Goal: Information Seeking & Learning: Learn about a topic

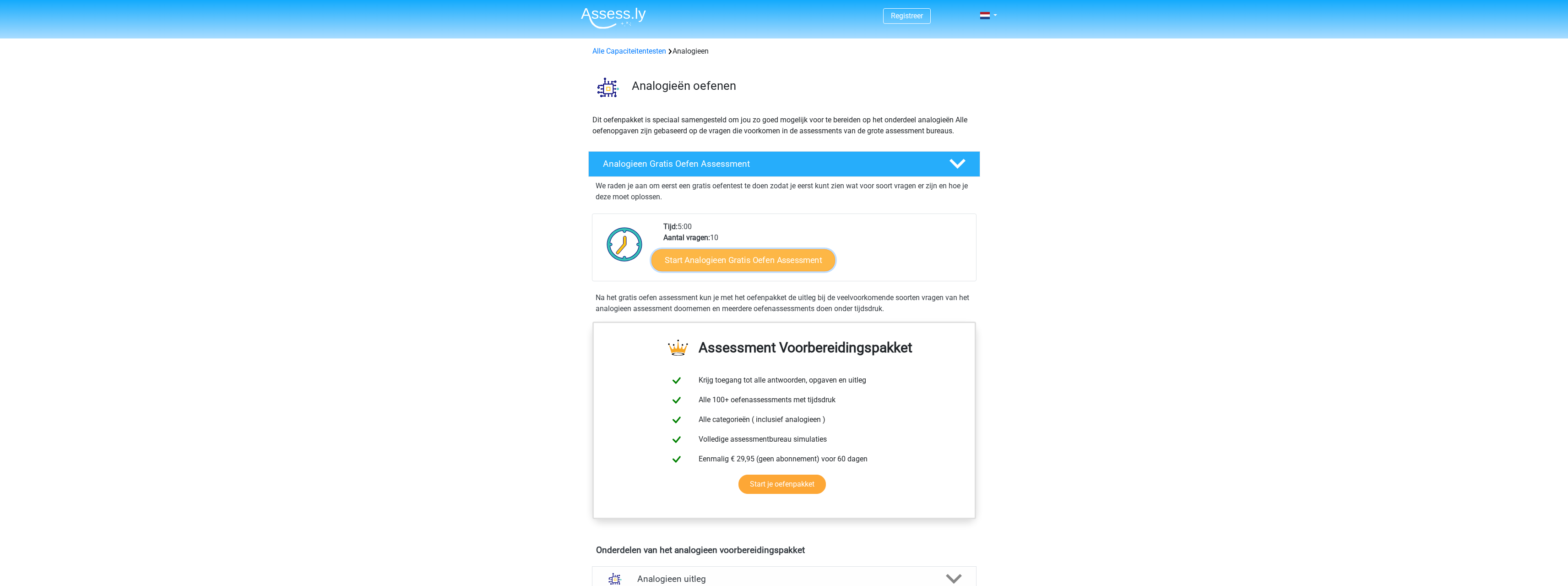
click at [757, 265] on link "Start Analogieen Gratis Oefen Assessment" at bounding box center [743, 259] width 183 height 22
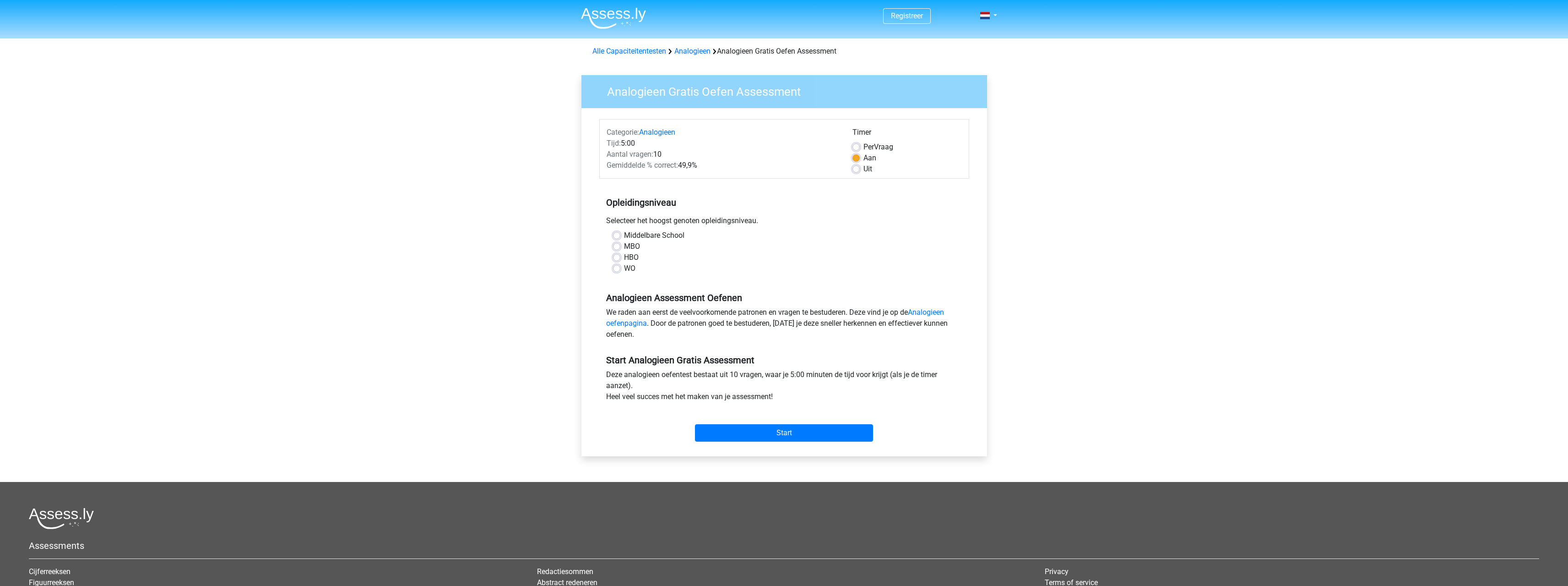
click at [628, 255] on label "HBO" at bounding box center [631, 257] width 15 height 11
click at [620, 255] on input "HBO" at bounding box center [616, 256] width 8 height 9
radio input "true"
click at [759, 322] on div "We raden aan eerst de veelvoorkomende patronen en vragen te bestuderen. Deze vi…" at bounding box center [784, 325] width 370 height 37
click at [894, 210] on h5 "Opleidingsniveau" at bounding box center [784, 202] width 356 height 18
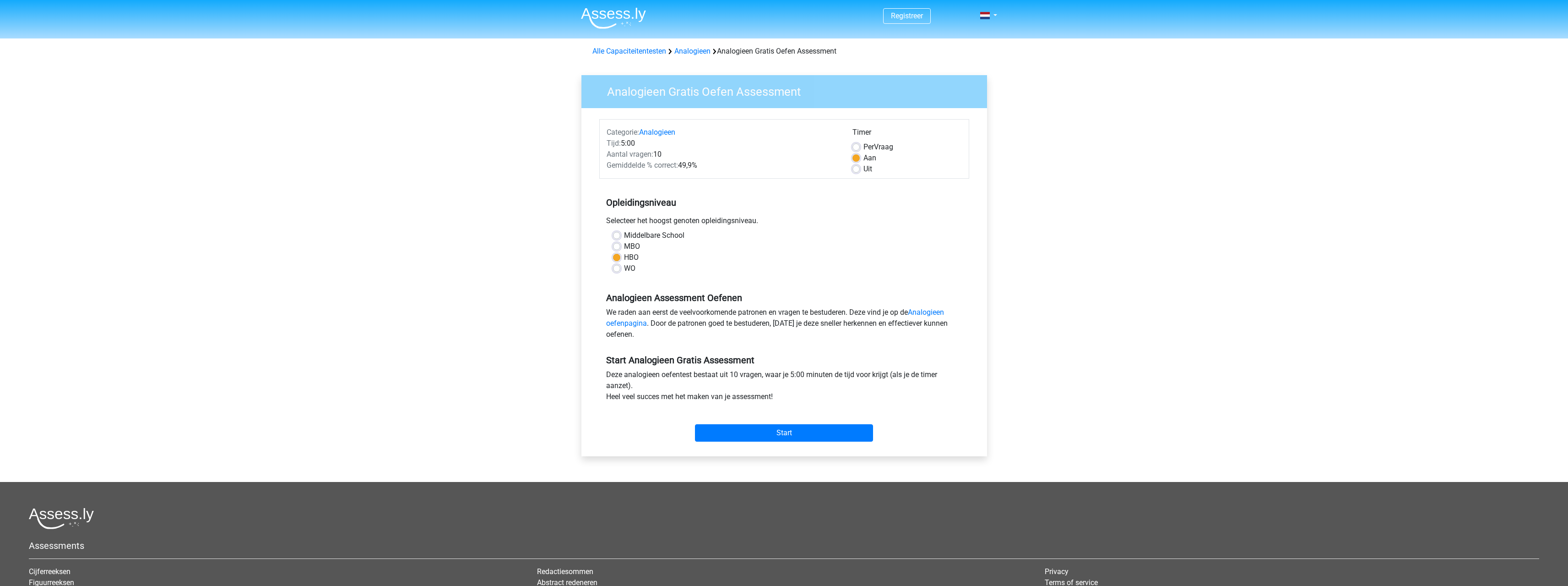
click at [873, 147] on span "Per" at bounding box center [868, 147] width 10 height 9
click at [860, 147] on input "Per Vraag" at bounding box center [856, 146] width 8 height 9
radio input "true"
click at [889, 199] on h5 "Opleidingsniveau" at bounding box center [784, 202] width 356 height 18
click at [871, 156] on label "Aan" at bounding box center [869, 158] width 13 height 11
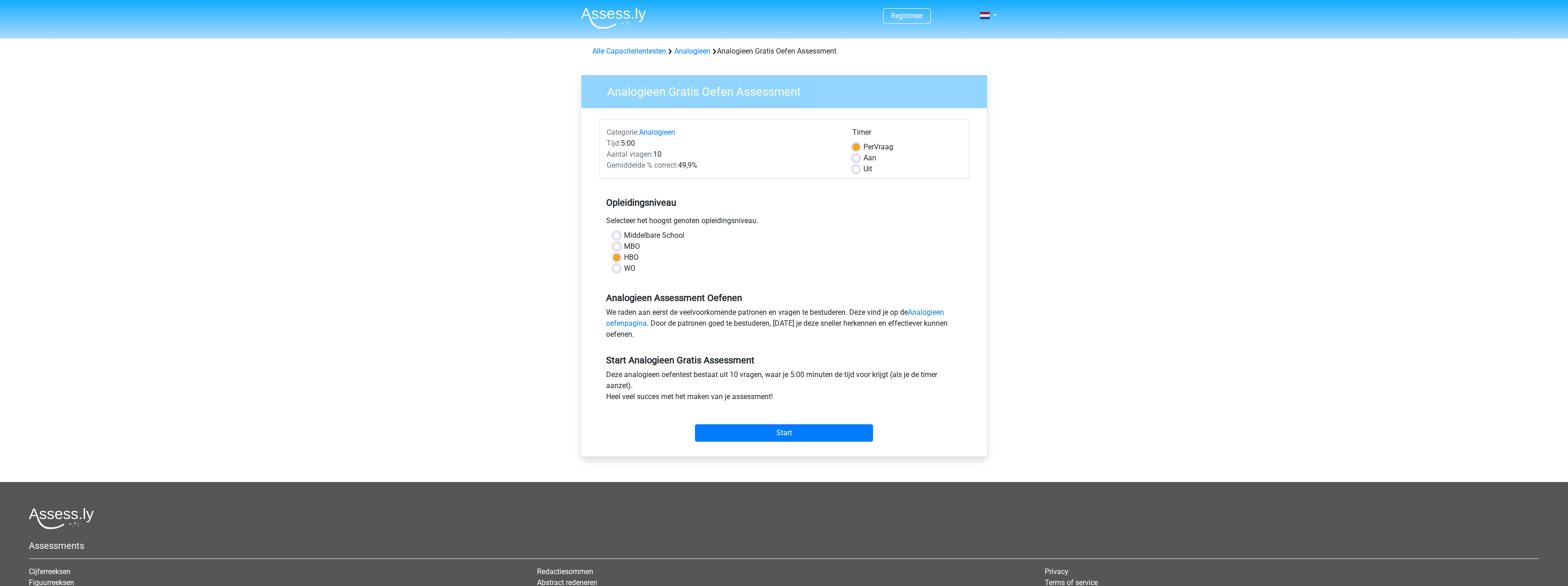
click at [860, 156] on input "Aan" at bounding box center [856, 156] width 8 height 9
radio input "true"
click at [863, 205] on h5 "Opleidingsniveau" at bounding box center [784, 202] width 356 height 18
click at [871, 146] on span "Per" at bounding box center [868, 147] width 10 height 9
click at [860, 146] on input "Per Vraag" at bounding box center [856, 146] width 8 height 9
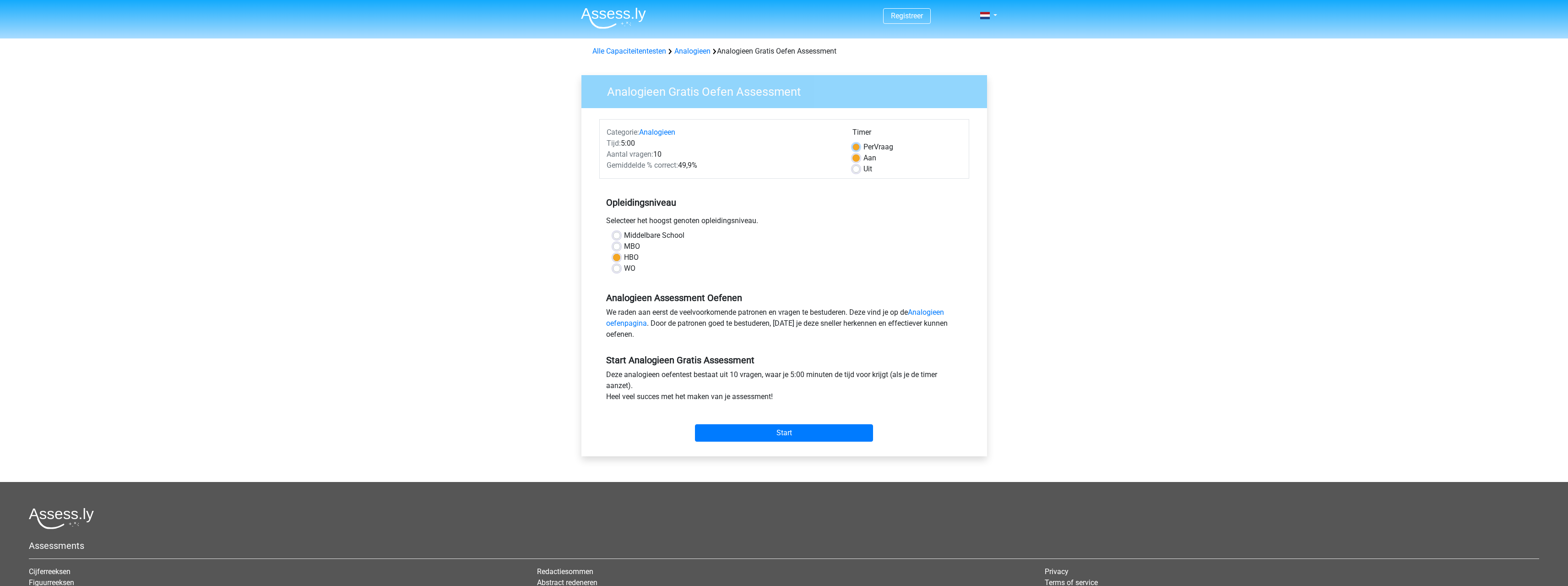
radio input "true"
click at [777, 430] on input "Start" at bounding box center [784, 432] width 178 height 17
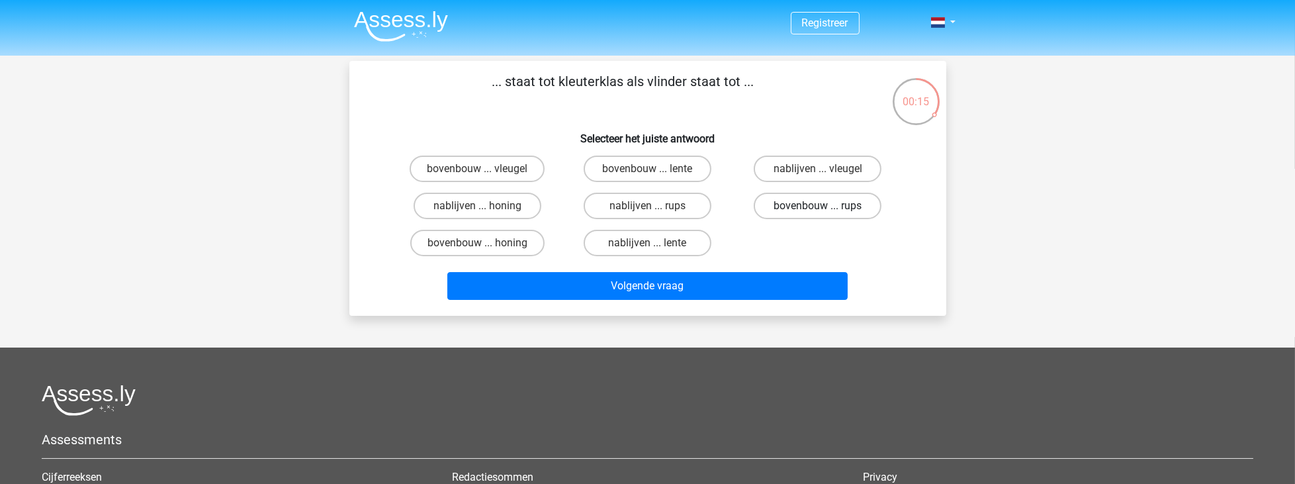
click at [836, 208] on label "bovenbouw ... rups" at bounding box center [818, 206] width 128 height 26
click at [827, 208] on input "bovenbouw ... rups" at bounding box center [822, 210] width 9 height 9
radio input "true"
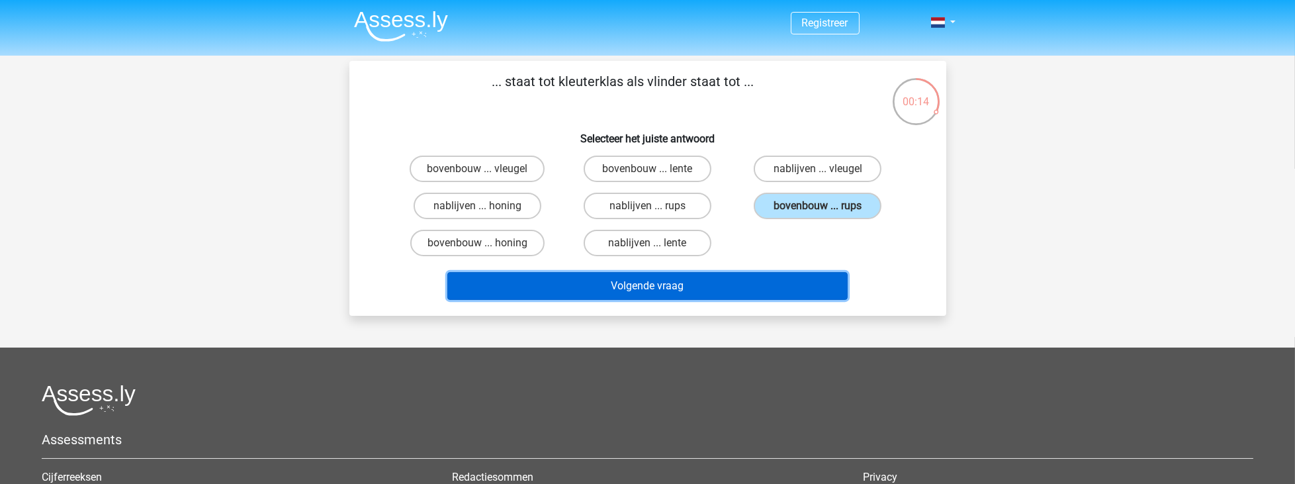
click at [786, 281] on button "Volgende vraag" at bounding box center [647, 286] width 400 height 28
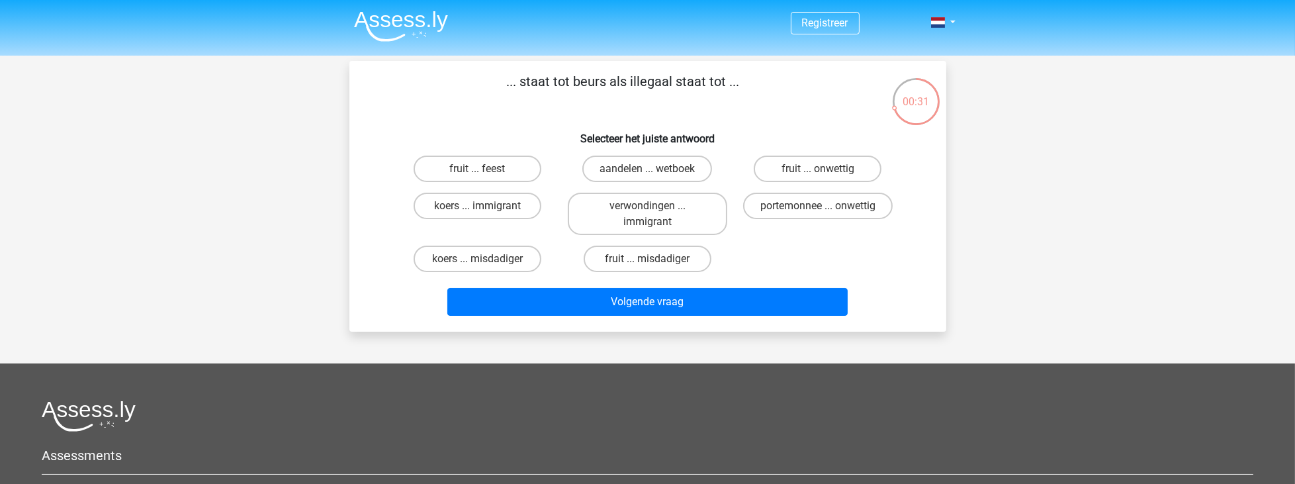
click at [553, 172] on div "fruit ... feest" at bounding box center [478, 169] width 160 height 26
click at [857, 207] on label "portemonnee ... onwettig" at bounding box center [818, 206] width 150 height 26
click at [827, 207] on input "portemonnee ... onwettig" at bounding box center [822, 210] width 9 height 9
radio input "true"
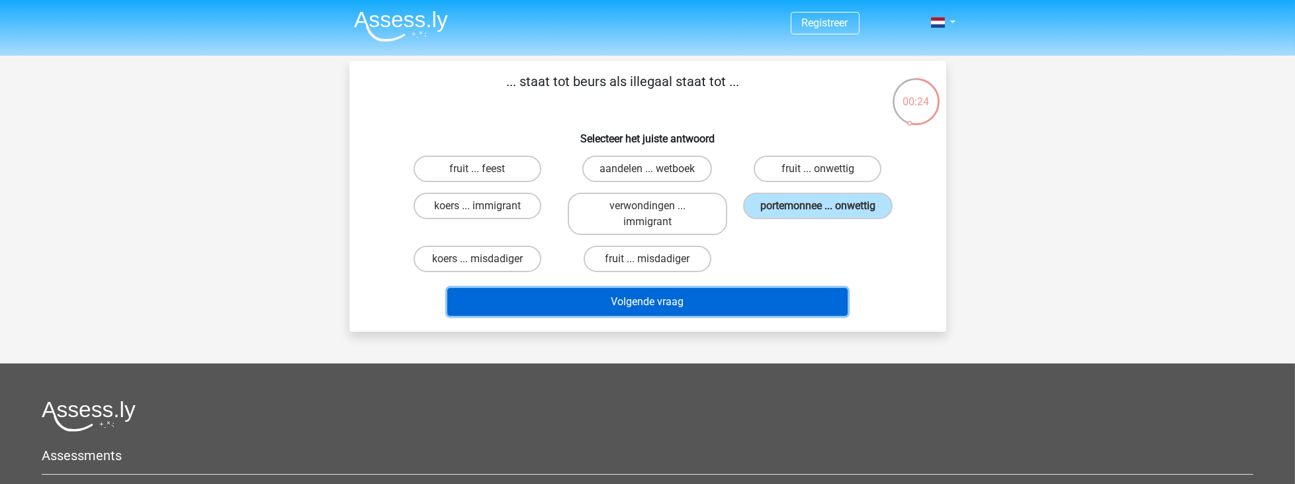
click at [798, 295] on button "Volgende vraag" at bounding box center [647, 302] width 400 height 28
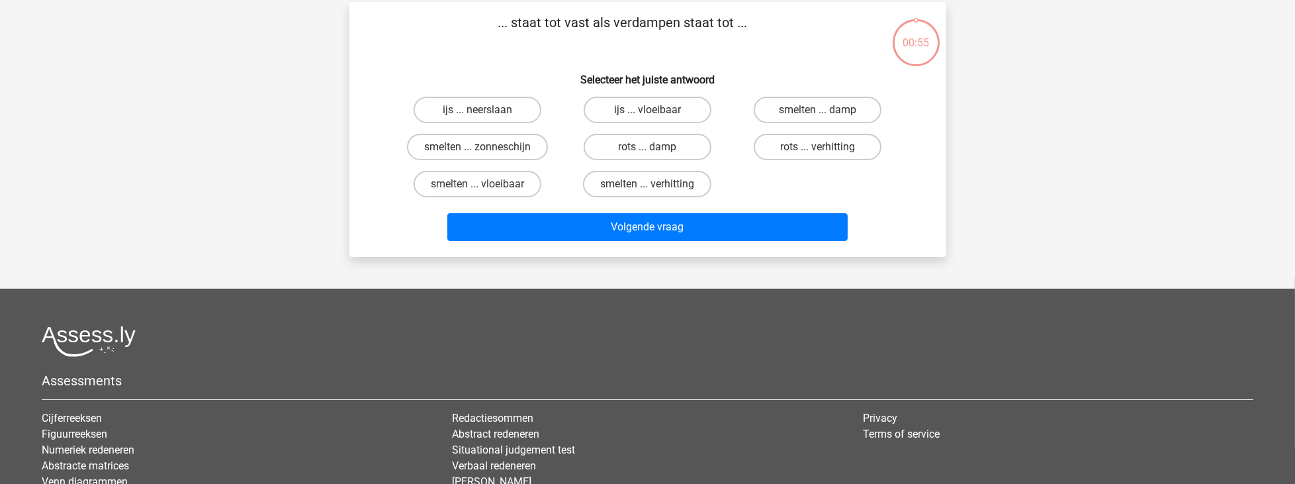
scroll to position [61, 0]
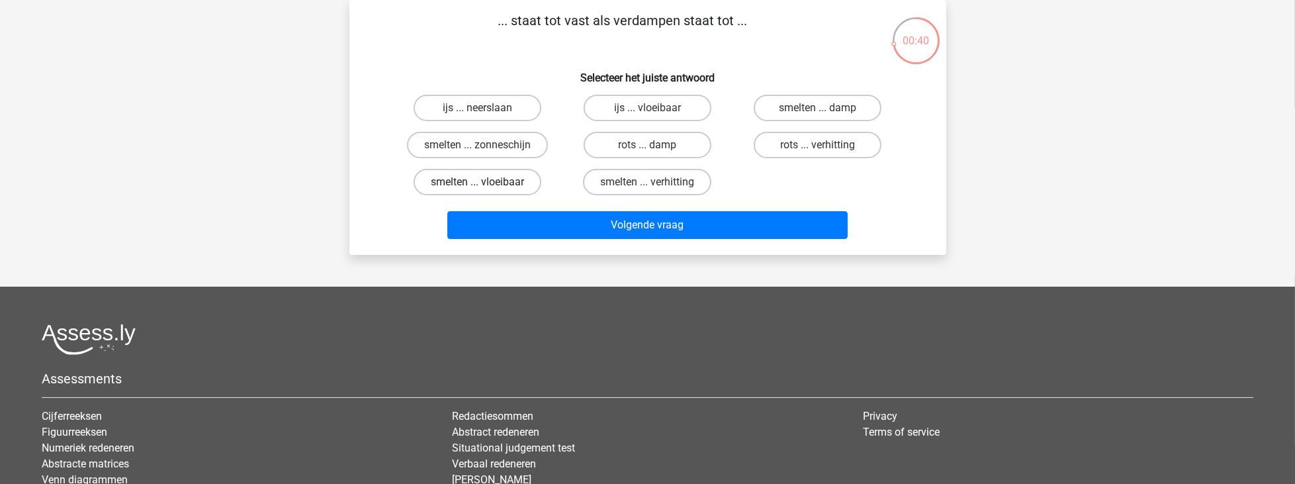
click at [523, 183] on label "smelten ... vloeibaar" at bounding box center [478, 182] width 128 height 26
click at [486, 183] on input "smelten ... vloeibaar" at bounding box center [481, 186] width 9 height 9
radio input "true"
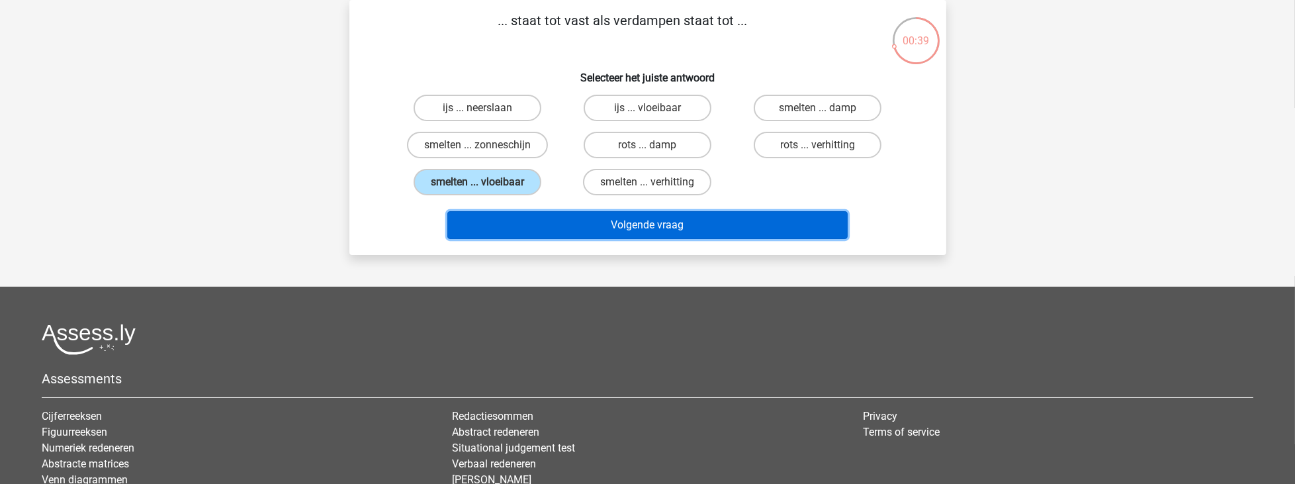
click at [642, 231] on button "Volgende vraag" at bounding box center [647, 225] width 400 height 28
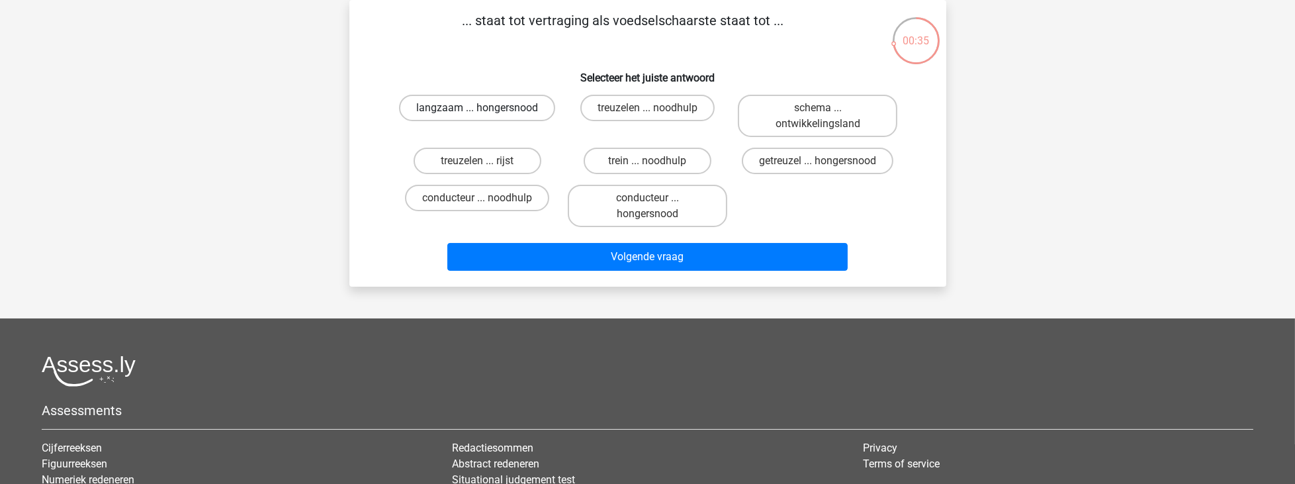
click at [530, 115] on label "langzaam ... hongersnood" at bounding box center [477, 108] width 156 height 26
click at [486, 115] on input "langzaam ... hongersnood" at bounding box center [481, 112] width 9 height 9
radio input "true"
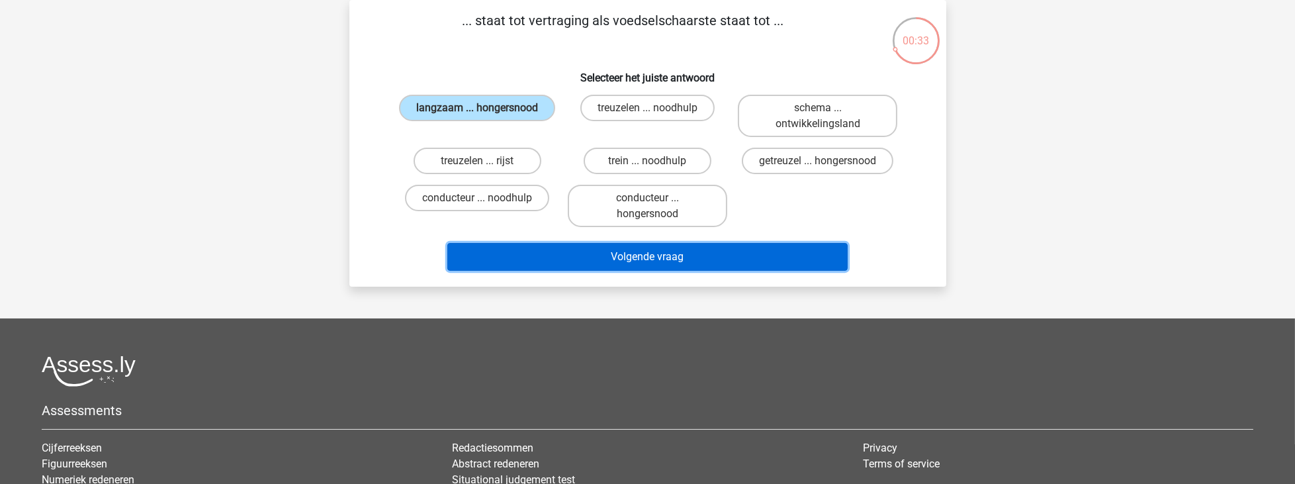
click at [690, 268] on button "Volgende vraag" at bounding box center [647, 257] width 400 height 28
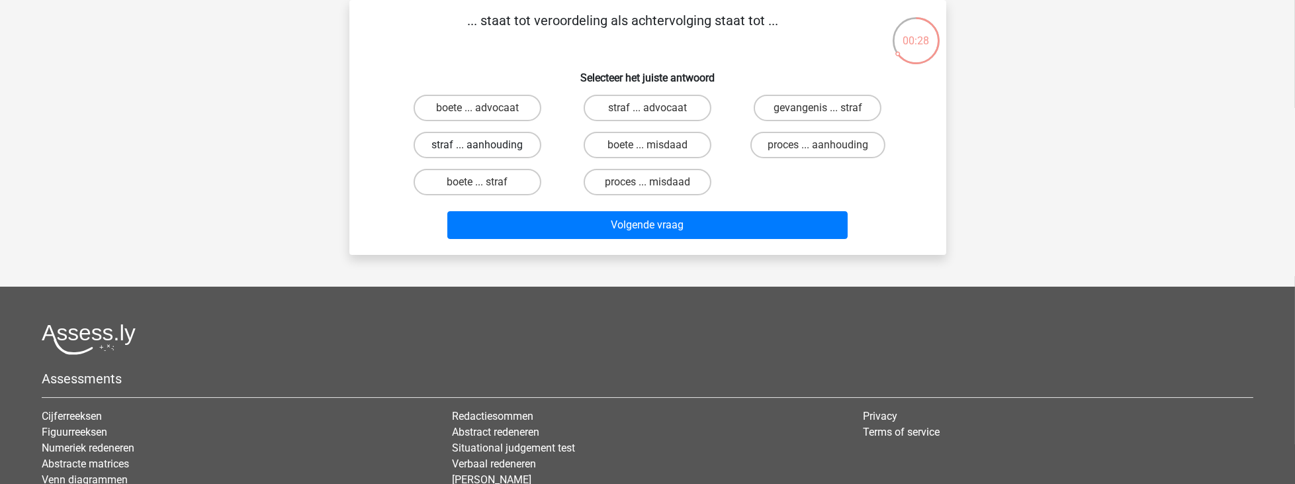
click at [524, 148] on label "straf ... aanhouding" at bounding box center [478, 145] width 128 height 26
click at [486, 148] on input "straf ... aanhouding" at bounding box center [481, 149] width 9 height 9
radio input "true"
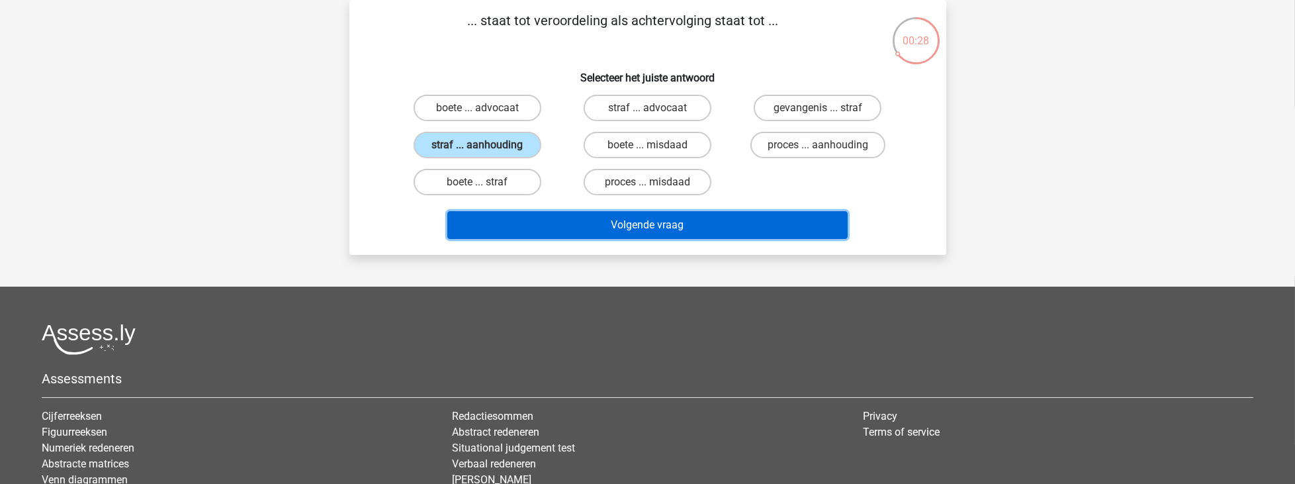
click at [618, 228] on button "Volgende vraag" at bounding box center [647, 225] width 400 height 28
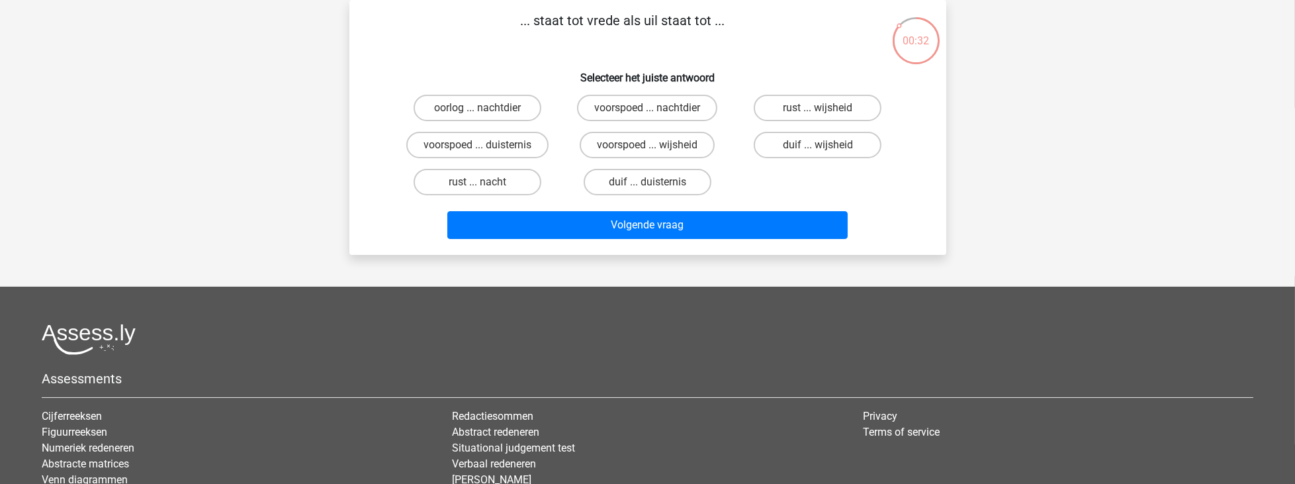
click at [557, 121] on div "duif ... duisternis" at bounding box center [478, 108] width 160 height 26
click at [807, 149] on label "duif ... wijsheid" at bounding box center [818, 145] width 128 height 26
click at [818, 149] on input "duif ... wijsheid" at bounding box center [822, 149] width 9 height 9
radio input "true"
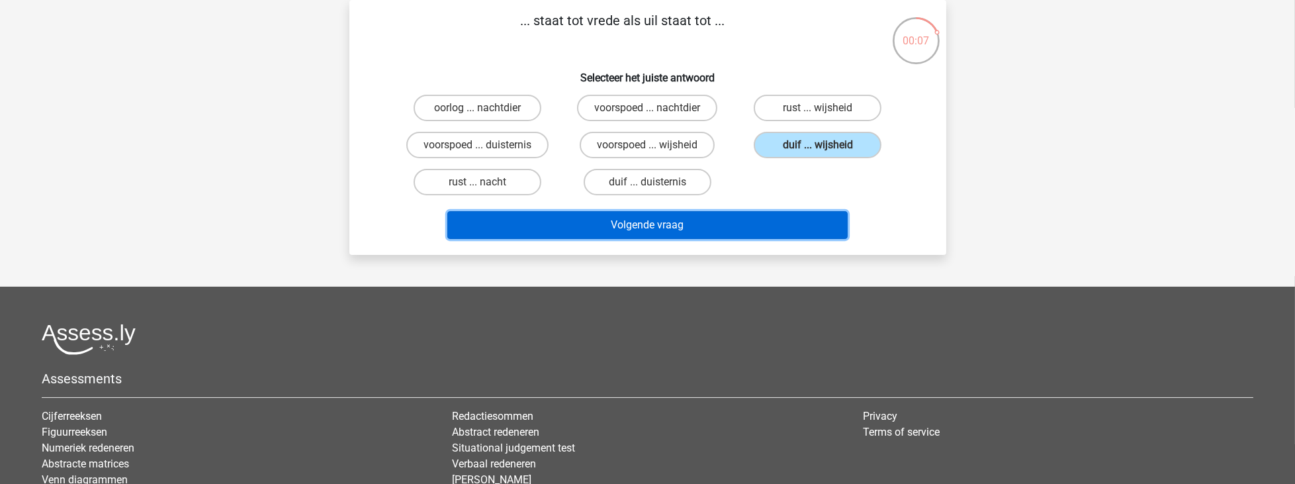
click at [755, 234] on button "Volgende vraag" at bounding box center [647, 225] width 400 height 28
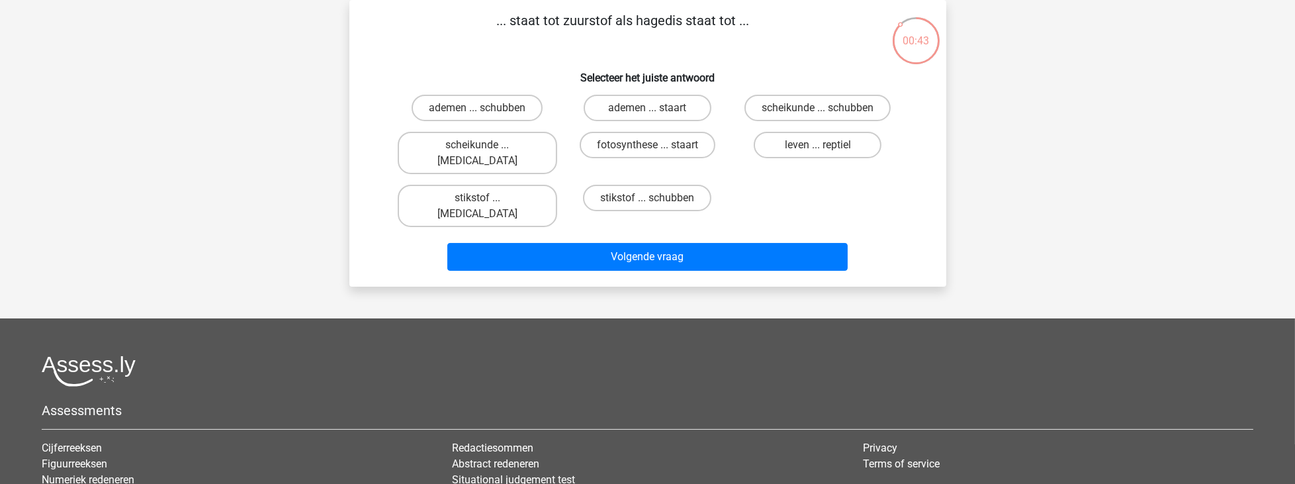
click at [729, 184] on div "stikstof ... schubben" at bounding box center [648, 205] width 170 height 53
click at [823, 179] on div "ademen ... schubben ademen ... staart scheikunde ... schubben scheikunde ... kr…" at bounding box center [648, 160] width 511 height 143
click at [557, 121] on div "leven ... reptiel" at bounding box center [478, 108] width 160 height 26
click at [810, 125] on div "scheikunde ... schubben" at bounding box center [818, 107] width 170 height 37
click at [817, 141] on label "leven ... reptiel" at bounding box center [818, 145] width 128 height 26
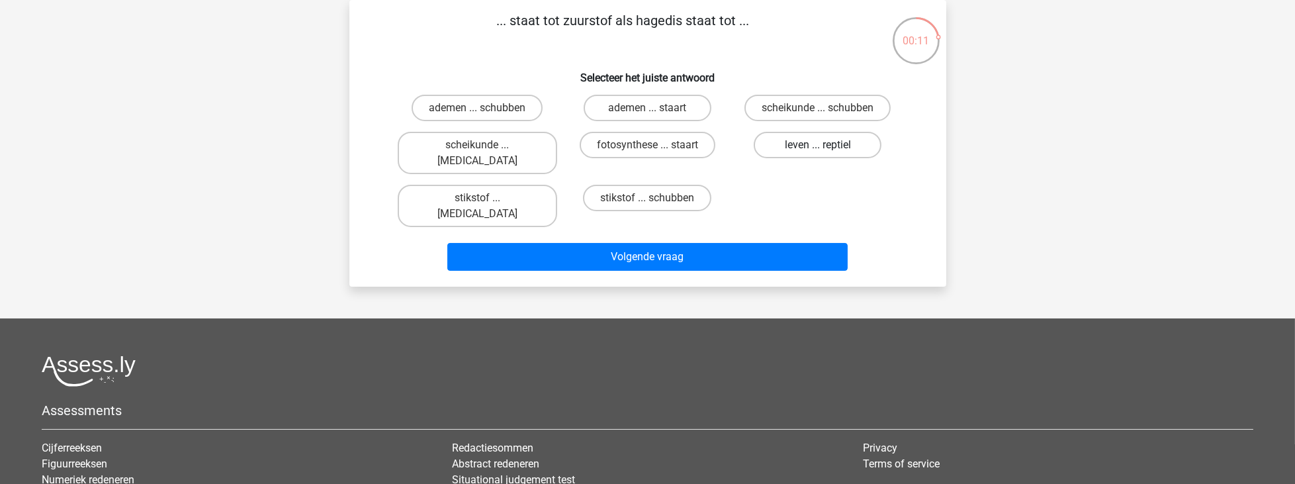
click at [818, 145] on input "leven ... reptiel" at bounding box center [822, 149] width 9 height 9
radio input "true"
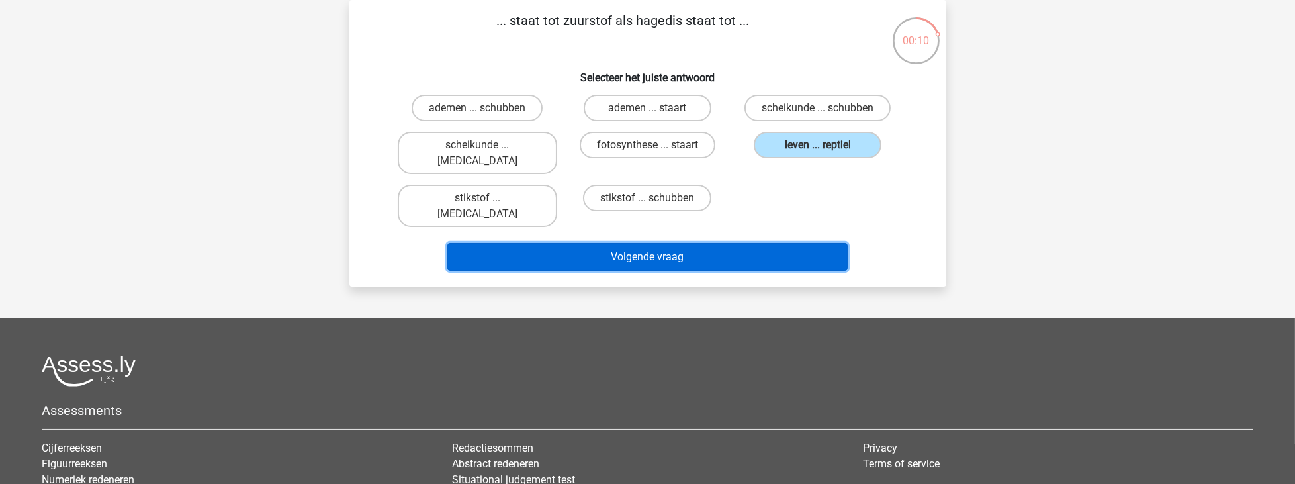
click at [769, 243] on button "Volgende vraag" at bounding box center [647, 257] width 400 height 28
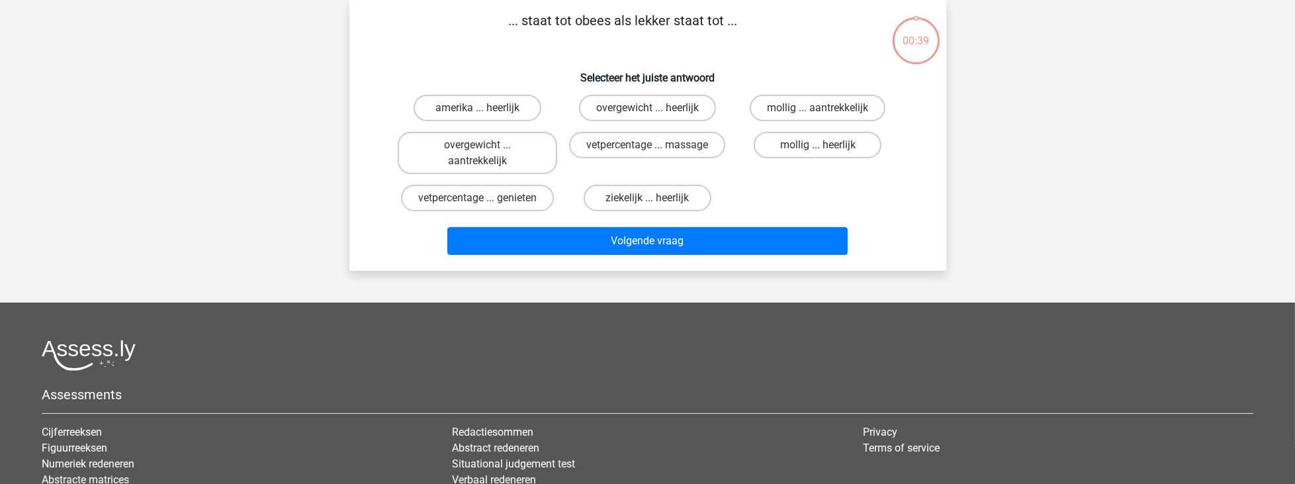
click at [761, 191] on div "amerika ... heerlijk overgewicht ... heerlijk mollig ... aantrekkelijk overgewi…" at bounding box center [648, 152] width 511 height 127
click at [561, 115] on div "amerika ... heerlijk" at bounding box center [478, 107] width 170 height 37
click at [541, 150] on label "overgewicht ... aantrekkelijk" at bounding box center [478, 153] width 160 height 42
click at [486, 150] on input "overgewicht ... aantrekkelijk" at bounding box center [481, 149] width 9 height 9
radio input "true"
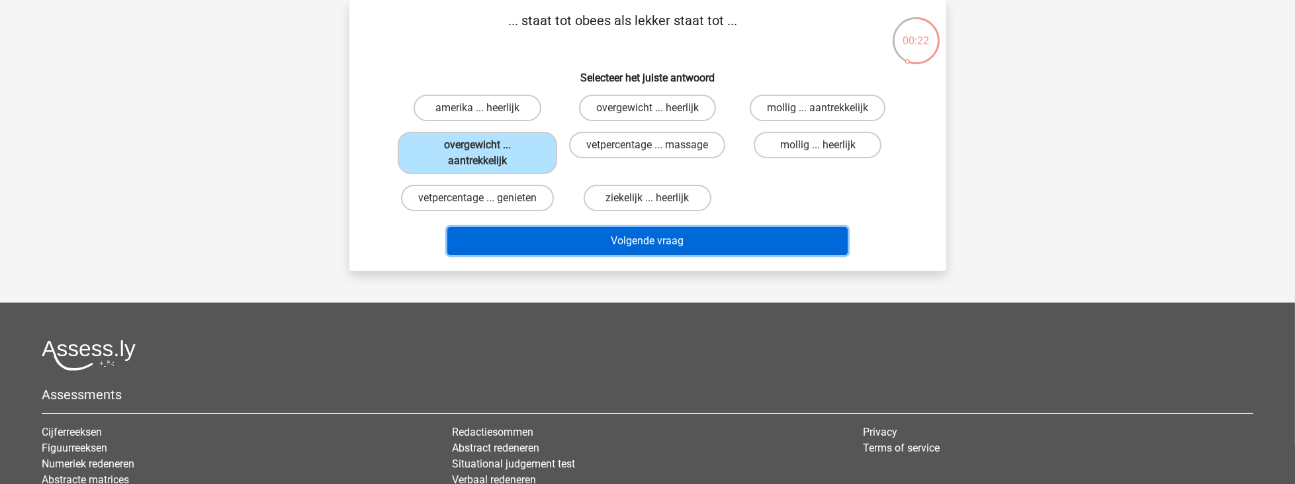
click at [626, 236] on button "Volgende vraag" at bounding box center [647, 241] width 400 height 28
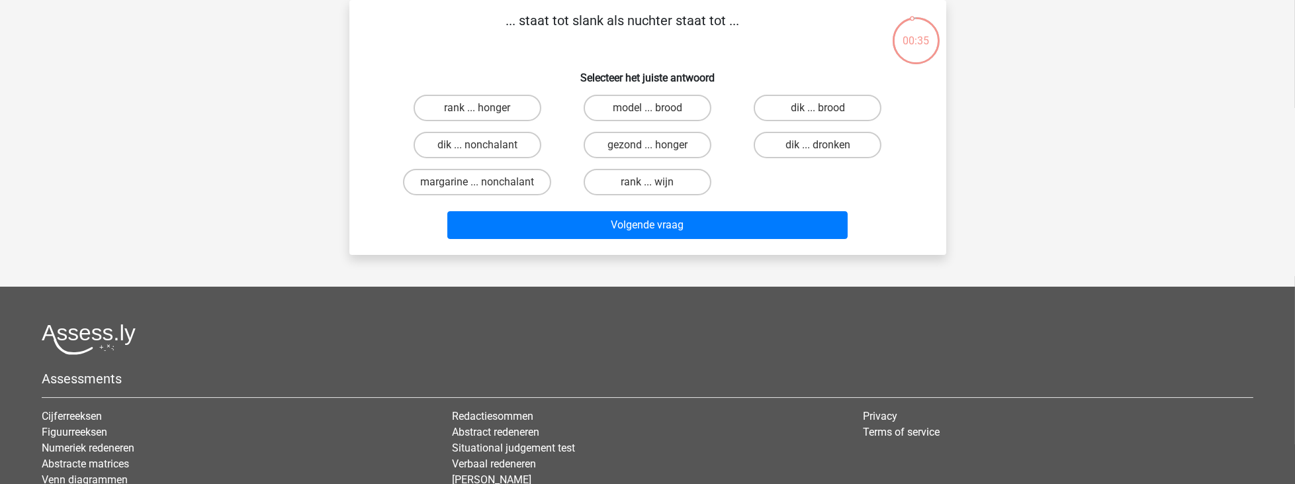
click at [575, 167] on div "rank ... wijn" at bounding box center [648, 181] width 170 height 37
click at [836, 148] on label "dik ... dronken" at bounding box center [818, 145] width 128 height 26
click at [827, 148] on input "dik ... dronken" at bounding box center [822, 149] width 9 height 9
radio input "true"
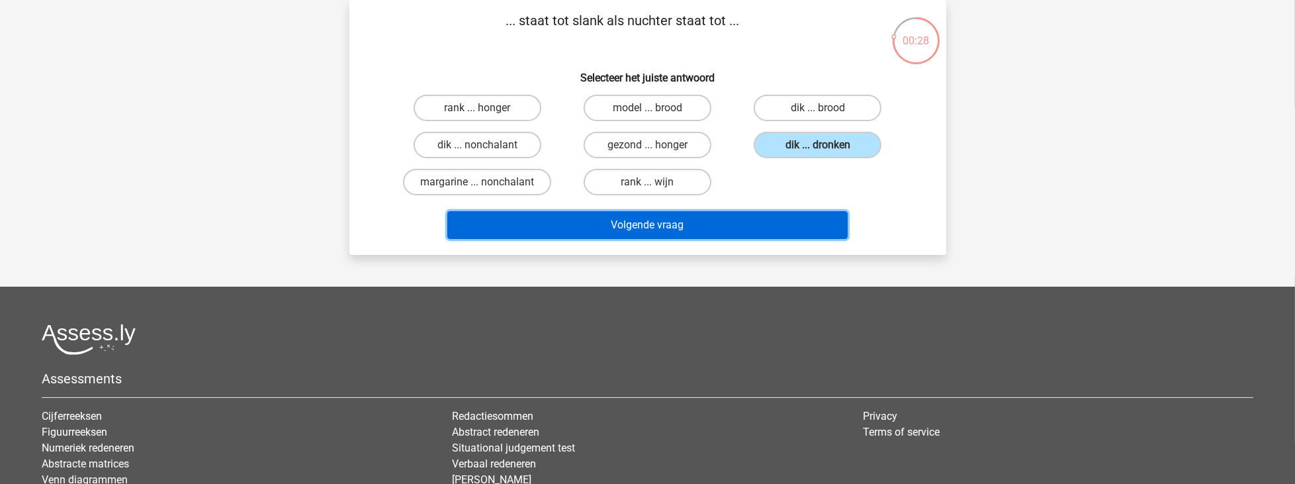
click at [795, 226] on button "Volgende vraag" at bounding box center [647, 225] width 400 height 28
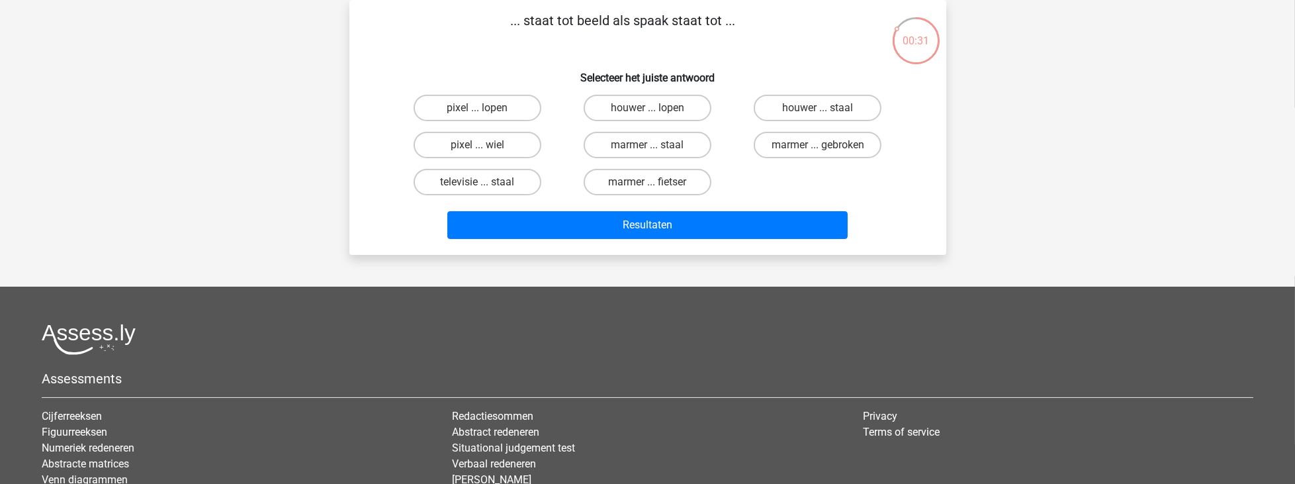
click at [753, 185] on div "pixel ... lopen houwer ... lopen houwer ... staal pixel ... wiel marmer ... sta…" at bounding box center [648, 144] width 511 height 111
click at [671, 185] on label "marmer ... fietser" at bounding box center [648, 182] width 128 height 26
click at [656, 185] on input "marmer ... fietser" at bounding box center [651, 186] width 9 height 9
radio input "true"
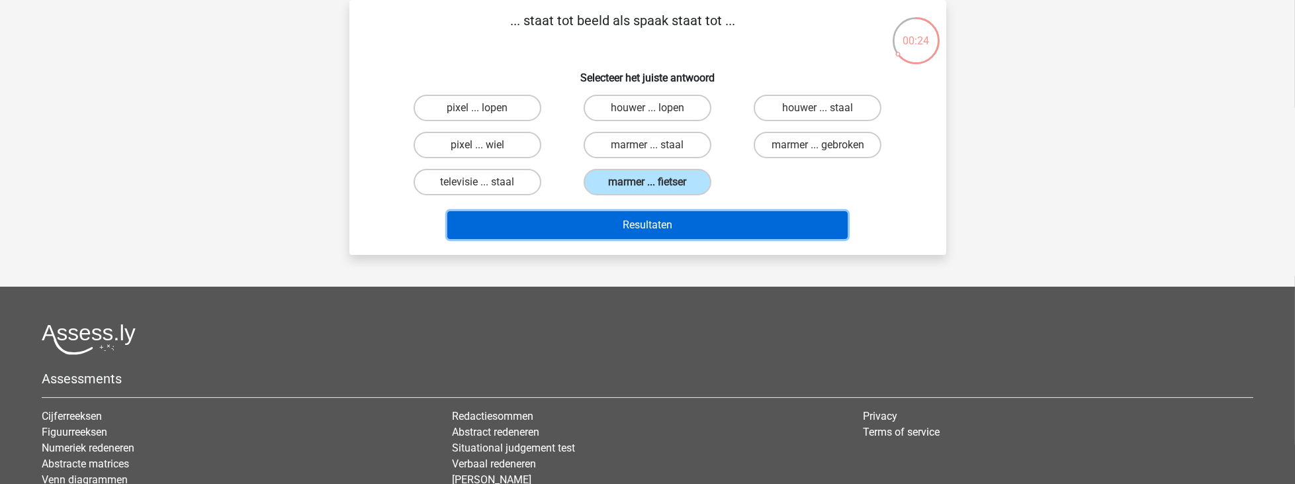
click at [697, 226] on button "Resultaten" at bounding box center [647, 225] width 400 height 28
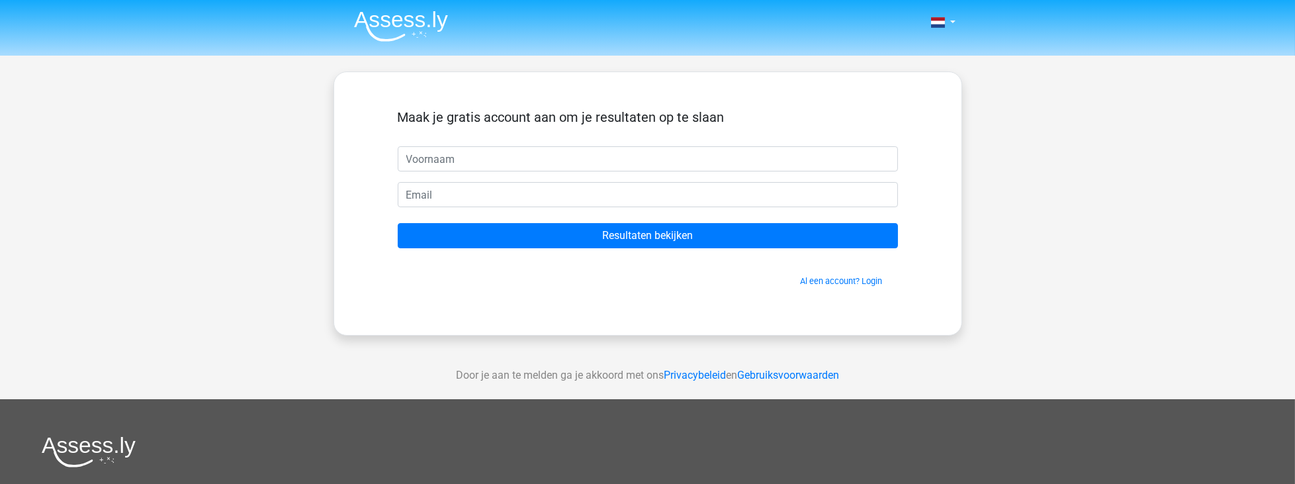
click at [743, 124] on h5 "Maak je gratis account aan om je resultaten op te slaan" at bounding box center [648, 117] width 500 height 16
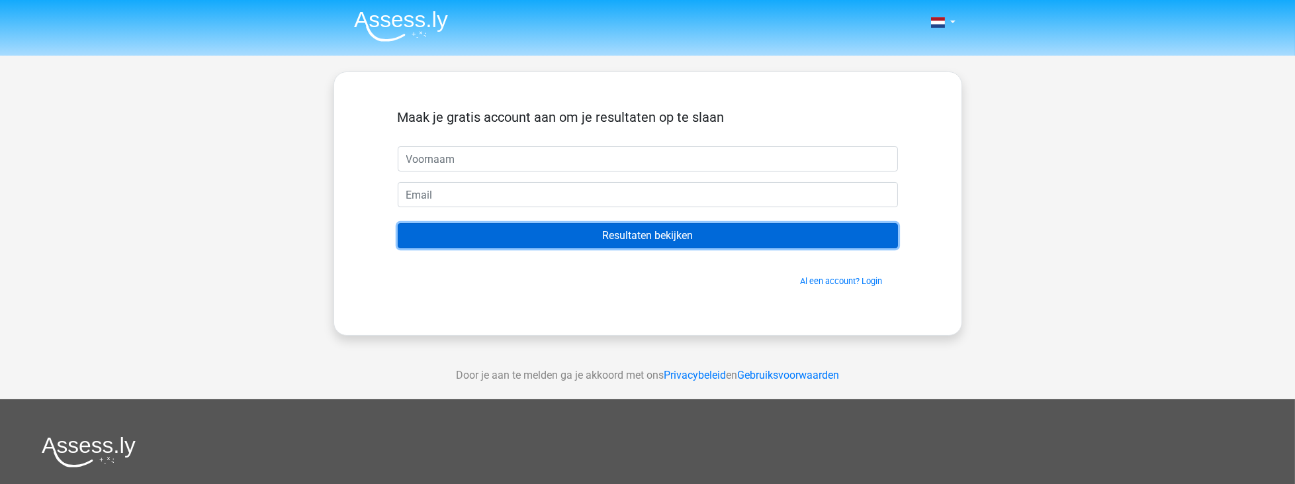
click at [669, 236] on input "Resultaten bekijken" at bounding box center [648, 235] width 500 height 25
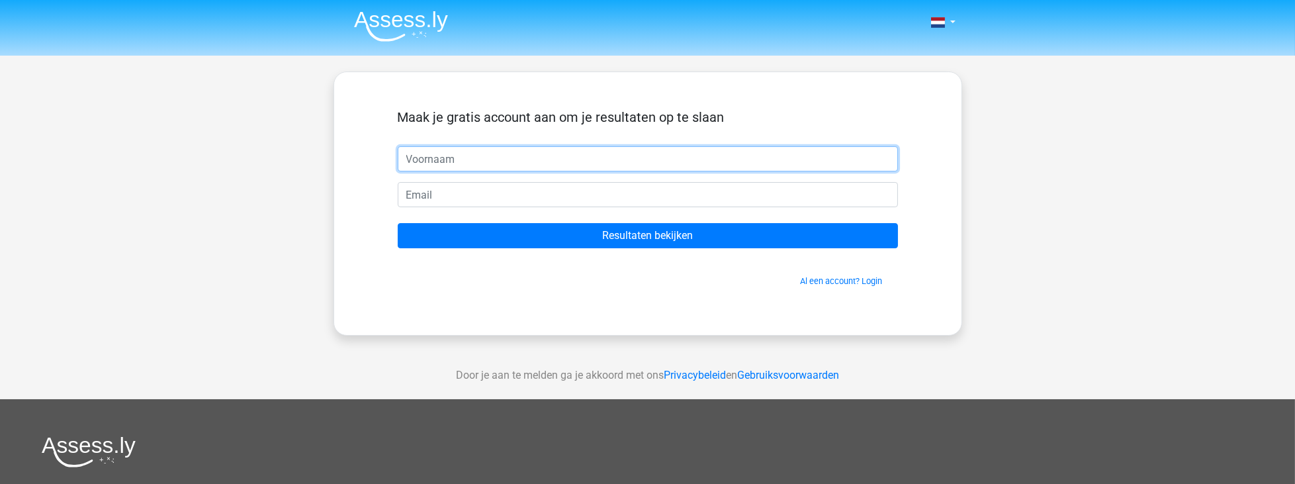
click at [516, 152] on input "text" at bounding box center [648, 158] width 500 height 25
type input "christiaan"
click at [398, 223] on input "Resultaten bekijken" at bounding box center [648, 235] width 500 height 25
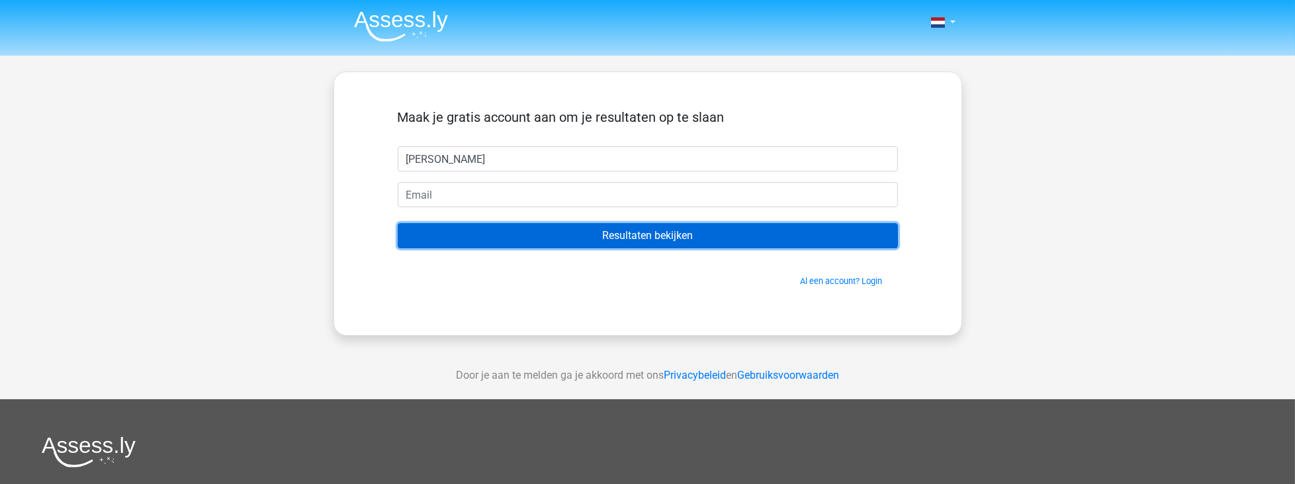
click at [569, 244] on input "Resultaten bekijken" at bounding box center [648, 235] width 500 height 25
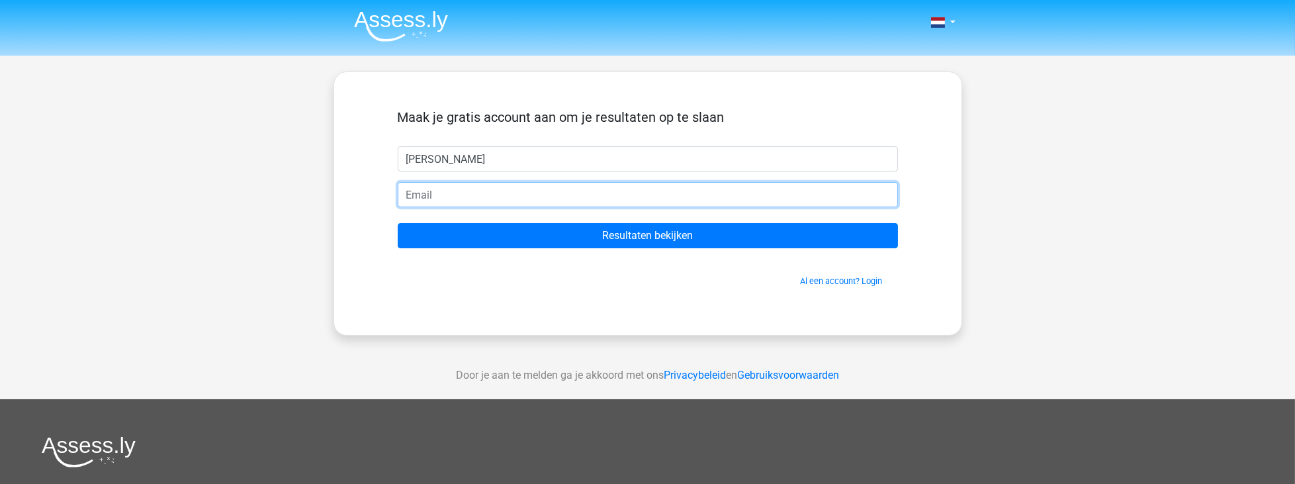
click at [491, 193] on input "email" at bounding box center [648, 194] width 500 height 25
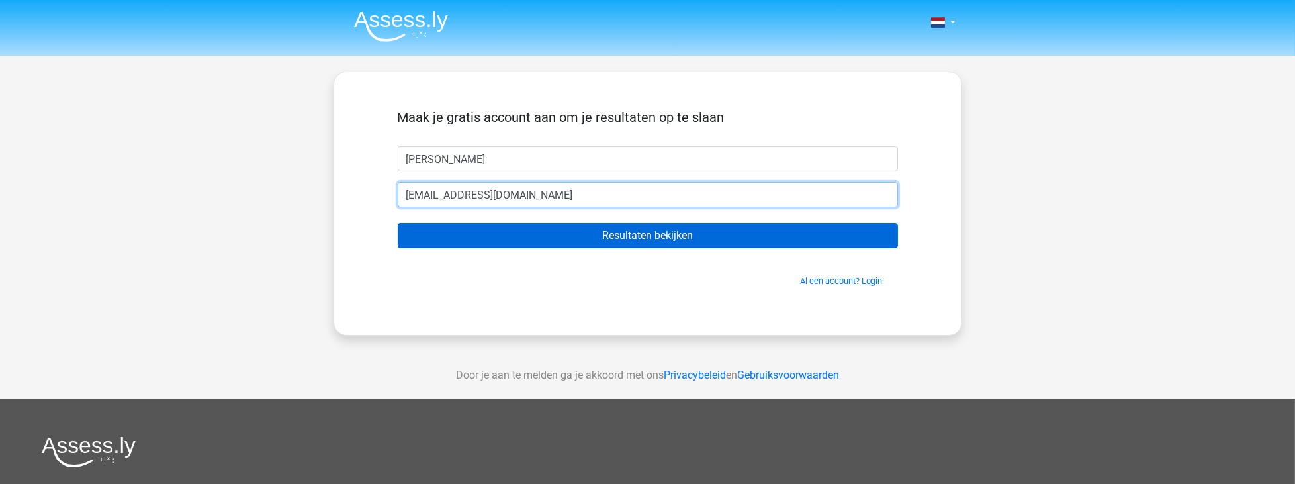
type input "hoi@hotmail.com"
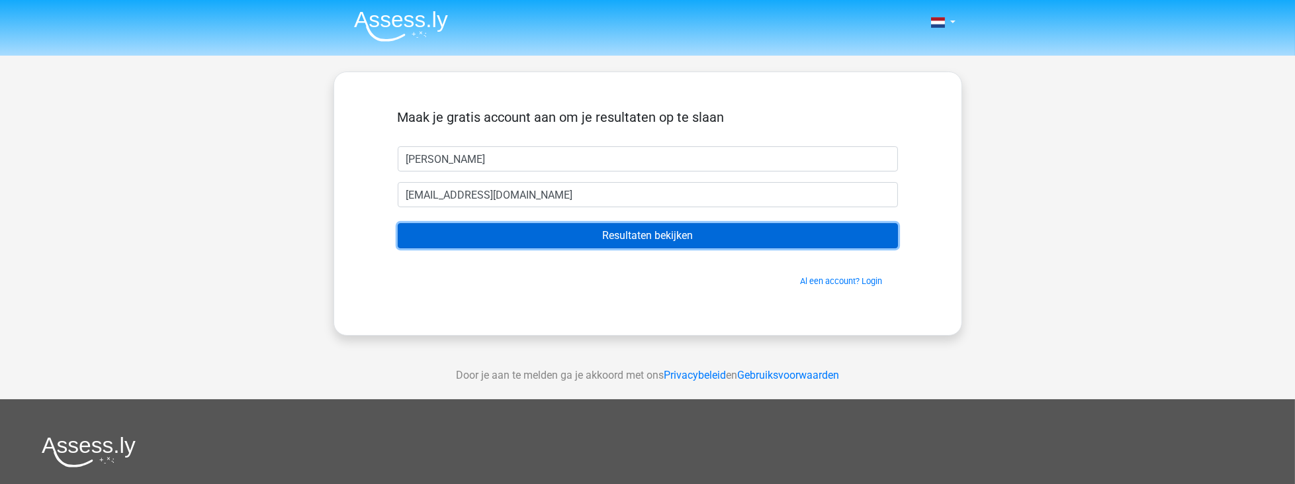
click at [580, 236] on input "Resultaten bekijken" at bounding box center [648, 235] width 500 height 25
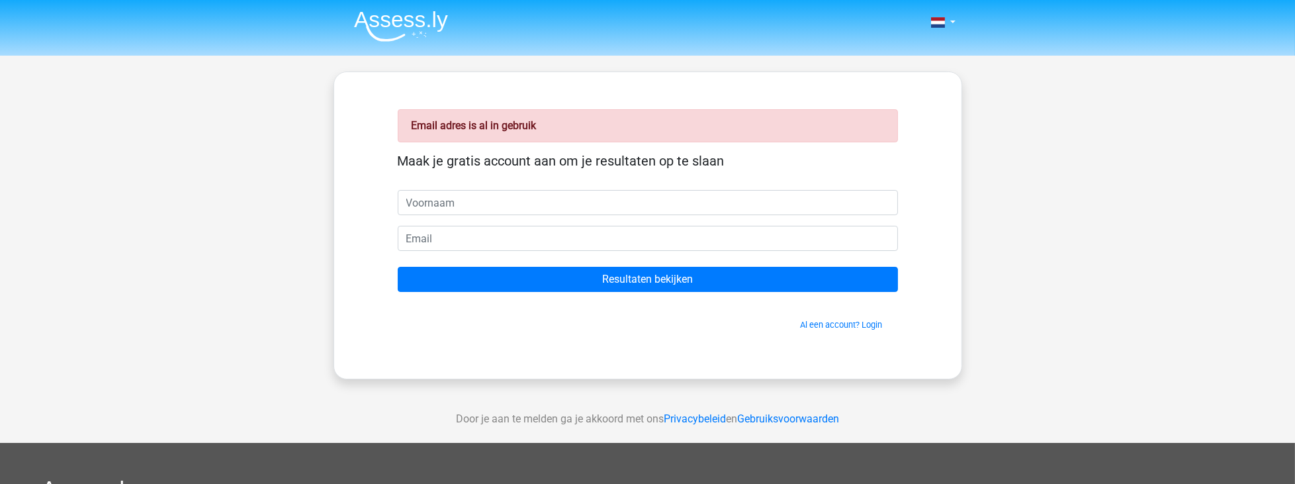
click at [487, 164] on h5 "Maak je gratis account aan om je resultaten op te slaan" at bounding box center [648, 161] width 500 height 16
